Goal: Task Accomplishment & Management: Manage account settings

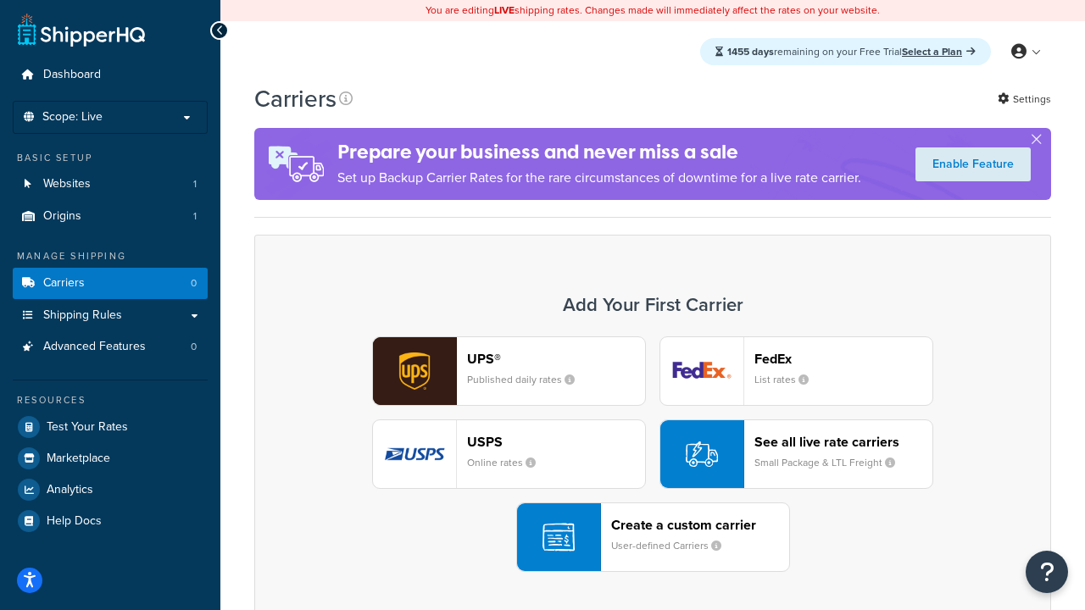
click at [653, 454] on div "UPS® Published daily rates FedEx List rates USPS Online rates See all live rate…" at bounding box center [652, 455] width 761 height 236
click at [844, 359] on header "FedEx" at bounding box center [844, 359] width 178 height 16
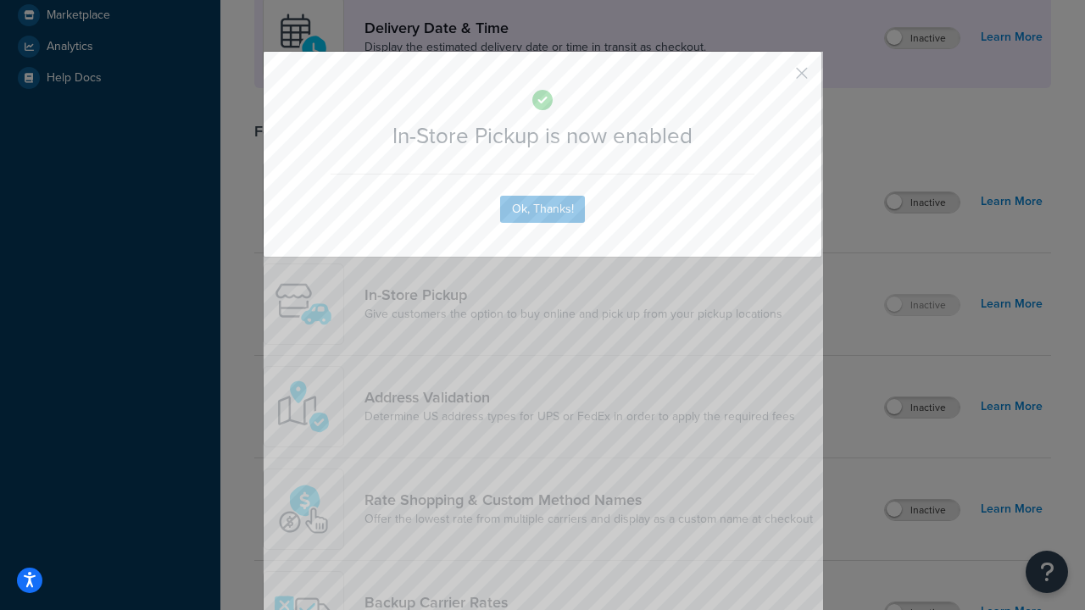
click at [777, 79] on button "button" at bounding box center [777, 79] width 4 height 4
